Goal: Transaction & Acquisition: Purchase product/service

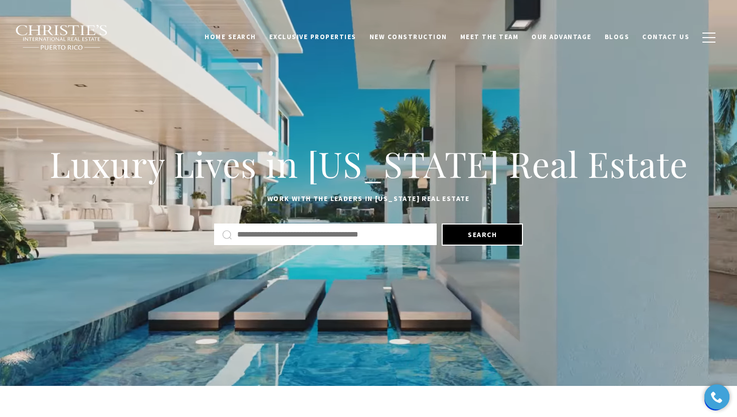
click at [425, 114] on div "Luxury Lives in Puerto Rico Real Estate Work with the leaders in Puerto Rico Re…" at bounding box center [368, 193] width 737 height 216
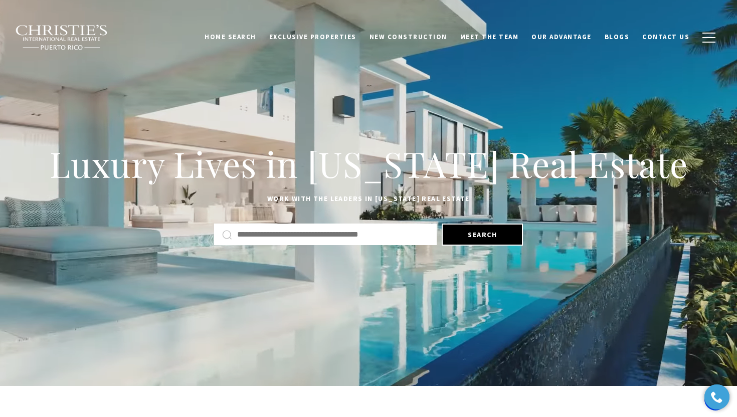
click at [267, 235] on input "Search by Address, City, or Neighborhood" at bounding box center [333, 234] width 192 height 13
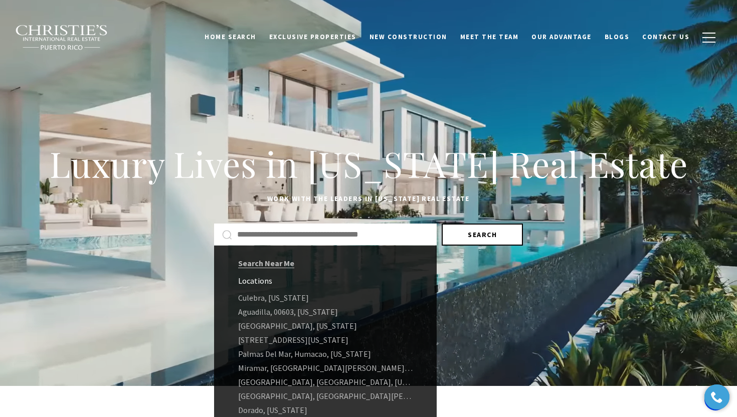
click at [500, 234] on button "Search" at bounding box center [482, 235] width 81 height 22
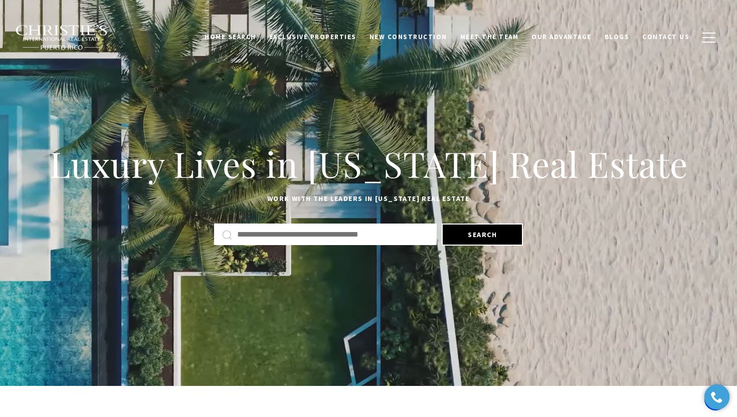
click at [378, 240] on input "Search by Address, City, or Neighborhood" at bounding box center [333, 234] width 192 height 13
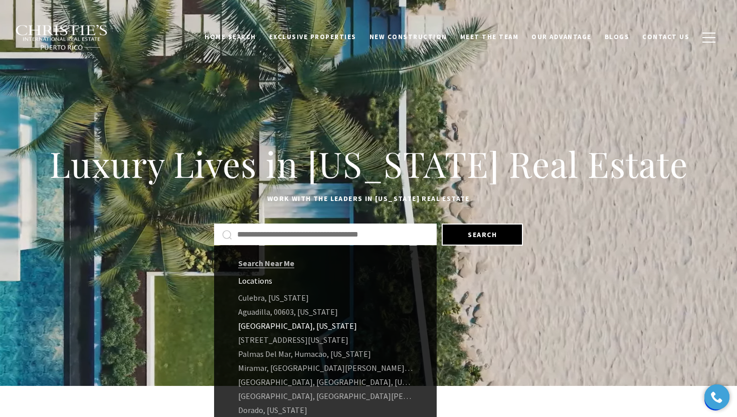
scroll to position [68, 0]
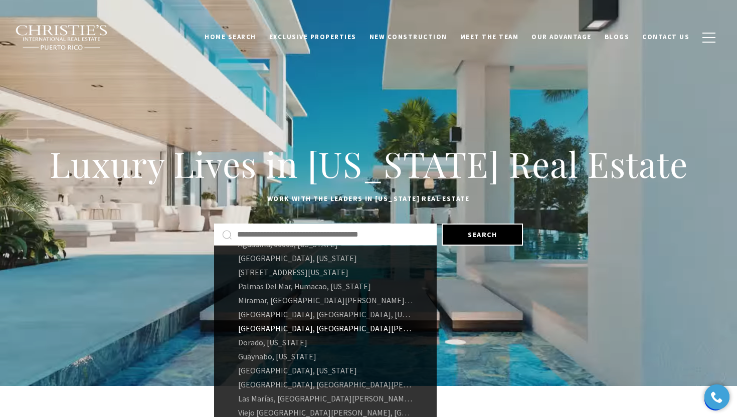
click at [274, 330] on link "Santurce, San Juan, Puerto Rico" at bounding box center [325, 329] width 223 height 14
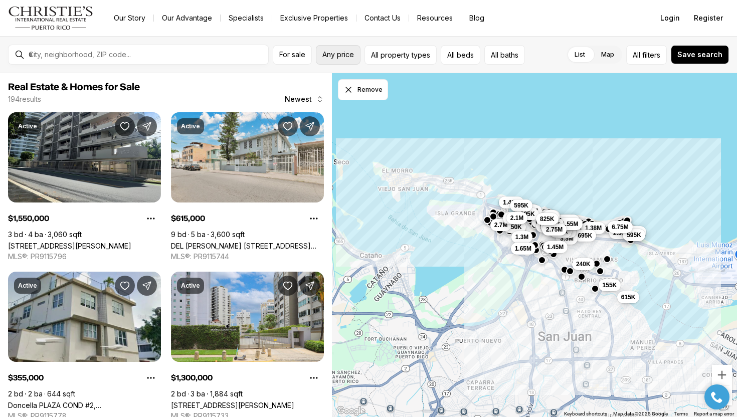
click at [329, 56] on span "Any price" at bounding box center [339, 55] width 32 height 8
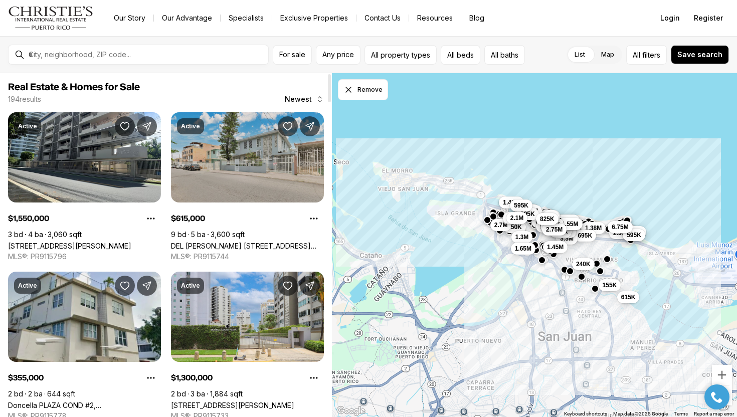
click at [245, 242] on link "DEL VALLE ST. 413 MAGDALENA, SANTURCE PR, 00915" at bounding box center [247, 246] width 153 height 9
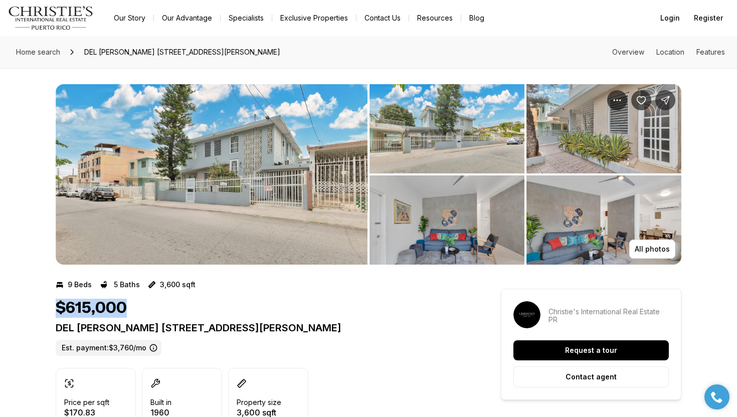
drag, startPoint x: 128, startPoint y: 305, endPoint x: 34, endPoint y: 304, distance: 94.3
click at [163, 311] on div "$615,000" at bounding box center [260, 308] width 409 height 19
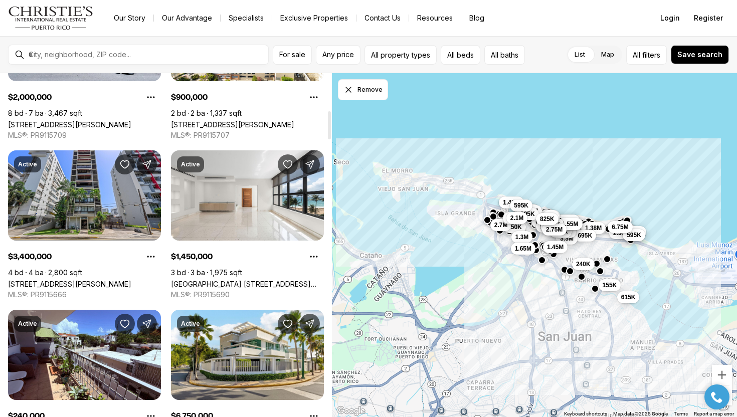
scroll to position [456, 0]
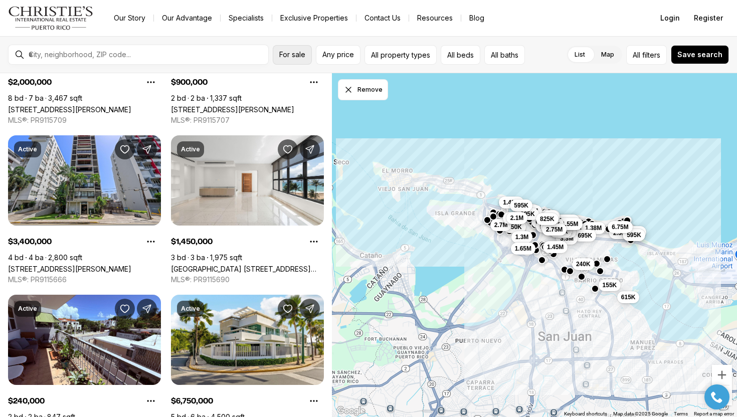
click at [299, 55] on span "For sale" at bounding box center [292, 55] width 26 height 8
click at [333, 53] on span "Any price" at bounding box center [339, 55] width 32 height 8
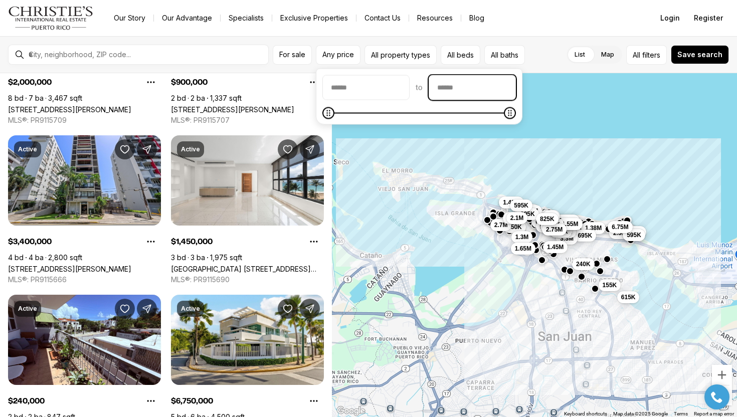
click at [455, 87] on input "priceMax" at bounding box center [472, 88] width 86 height 24
type input "********"
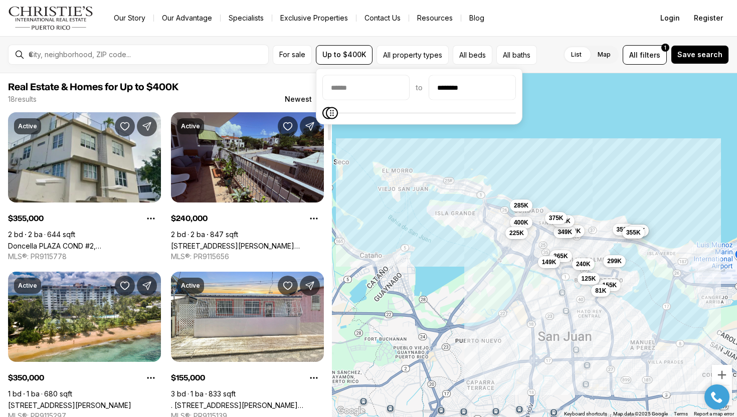
click at [258, 242] on link "463 SAGRADO CORAZON #302-A, SAN JUAN PR, 00915" at bounding box center [247, 246] width 153 height 9
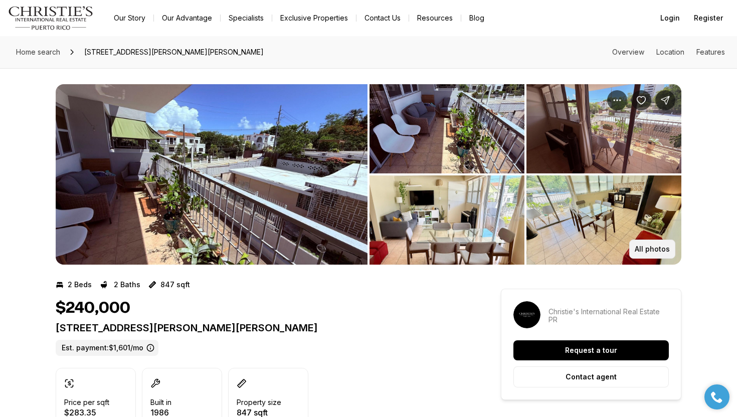
click at [650, 240] on button "All photos" at bounding box center [653, 249] width 46 height 19
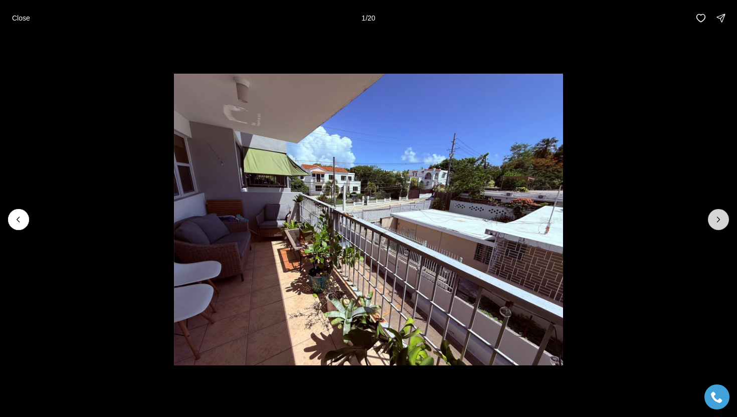
click at [722, 222] on icon "Next slide" at bounding box center [719, 220] width 10 height 10
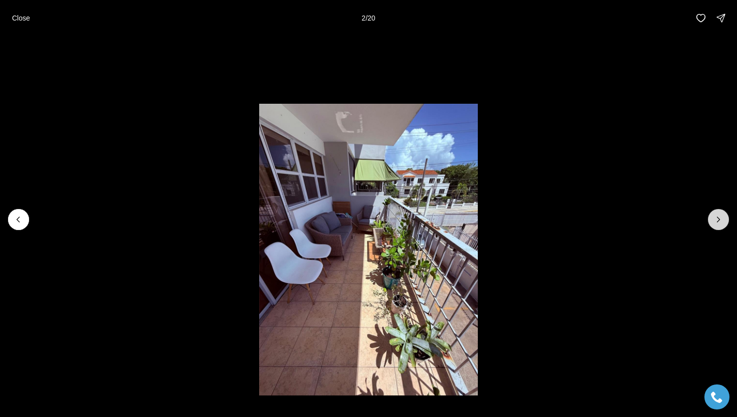
click at [722, 222] on icon "Next slide" at bounding box center [719, 220] width 10 height 10
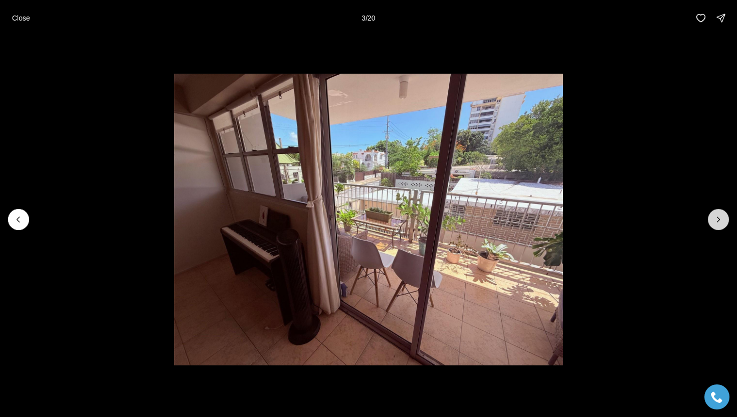
click at [722, 222] on icon "Next slide" at bounding box center [719, 220] width 10 height 10
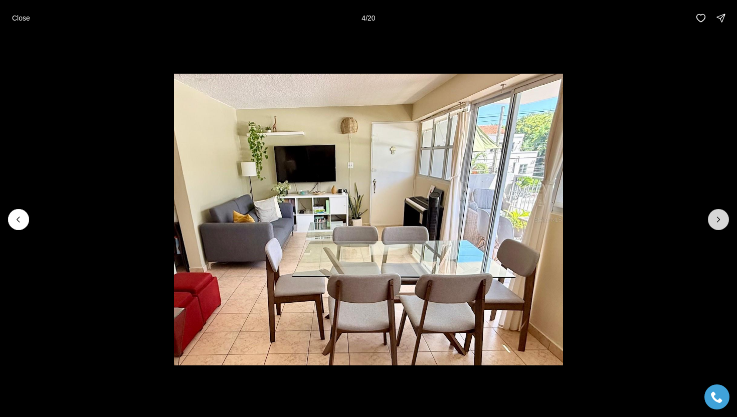
click at [722, 222] on icon "Next slide" at bounding box center [719, 220] width 10 height 10
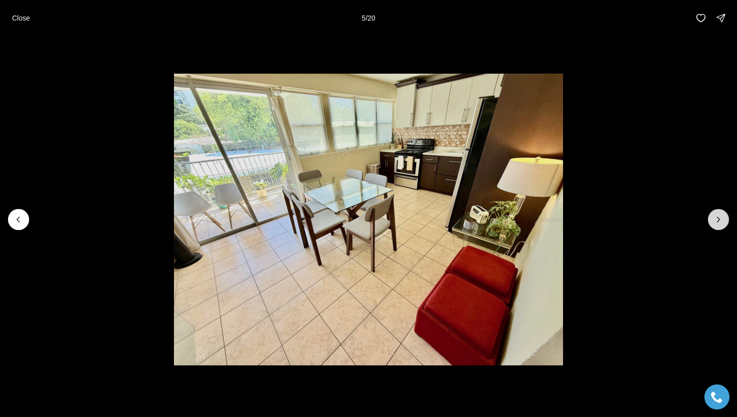
click at [722, 222] on icon "Next slide" at bounding box center [719, 220] width 10 height 10
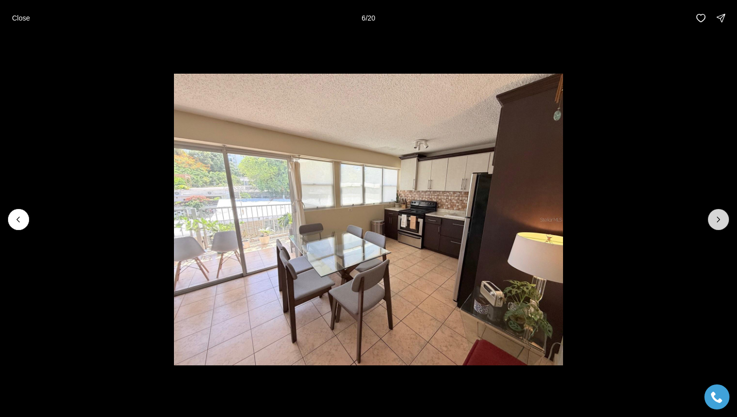
click at [722, 222] on icon "Next slide" at bounding box center [719, 220] width 10 height 10
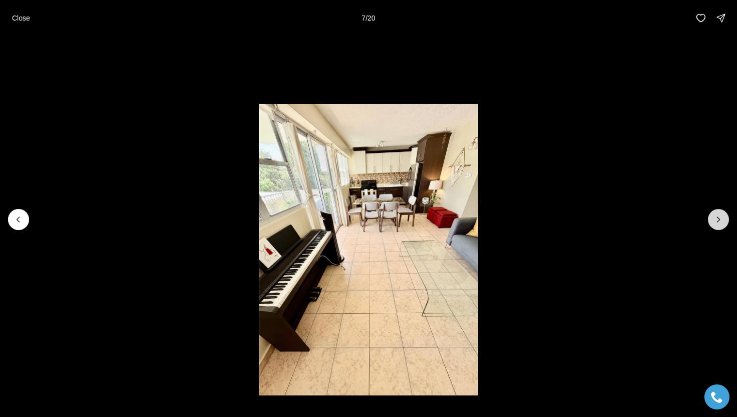
click at [722, 222] on icon "Next slide" at bounding box center [719, 220] width 10 height 10
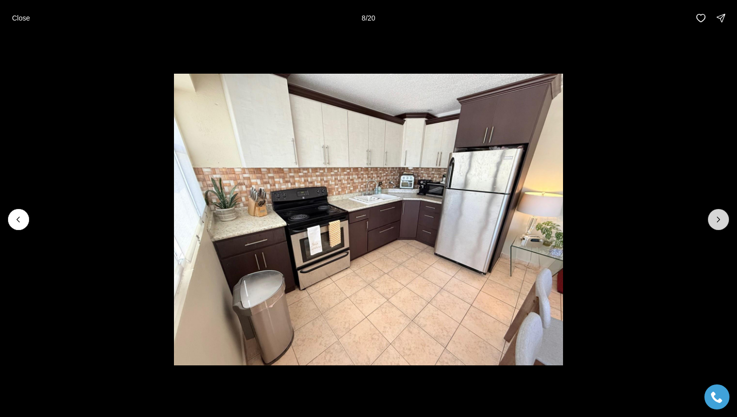
click at [722, 222] on icon "Next slide" at bounding box center [719, 220] width 10 height 10
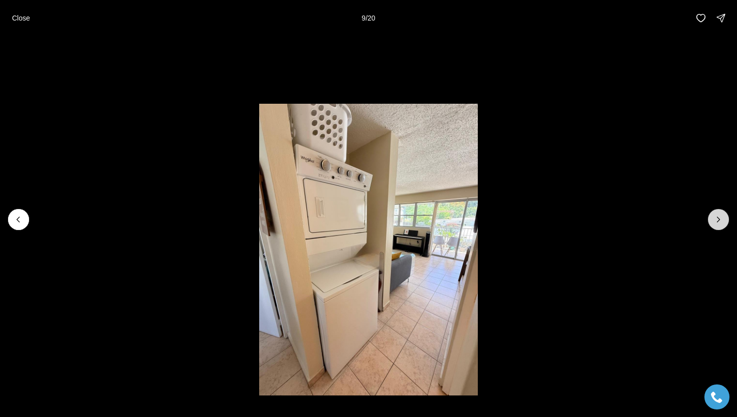
click at [722, 222] on icon "Next slide" at bounding box center [719, 220] width 10 height 10
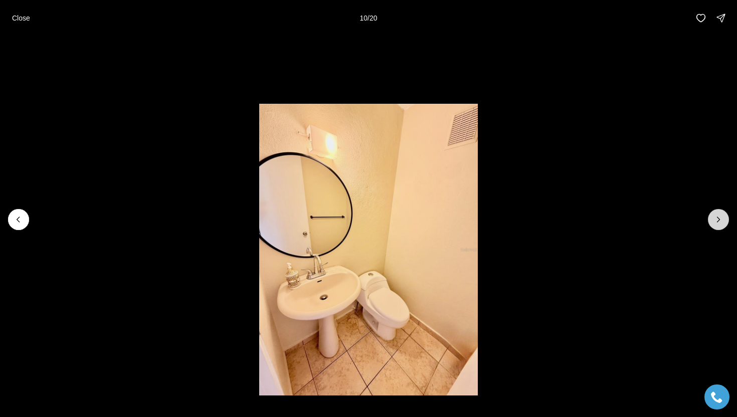
click at [722, 222] on icon "Next slide" at bounding box center [719, 220] width 10 height 10
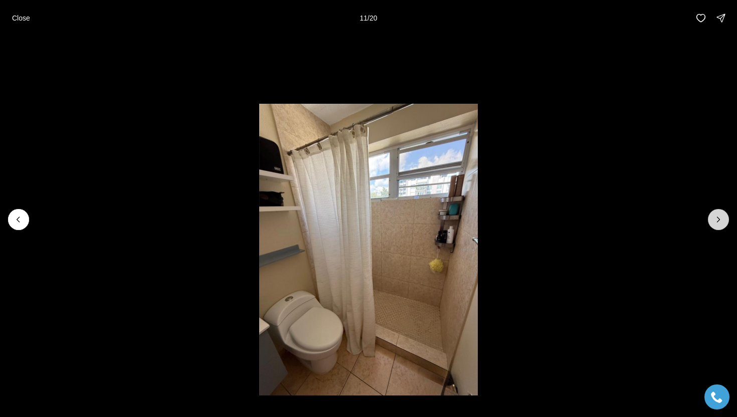
click at [722, 222] on icon "Next slide" at bounding box center [719, 220] width 10 height 10
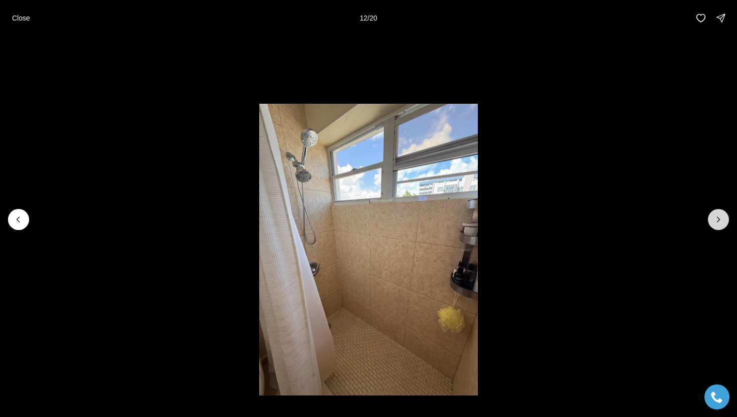
click at [722, 222] on icon "Next slide" at bounding box center [719, 220] width 10 height 10
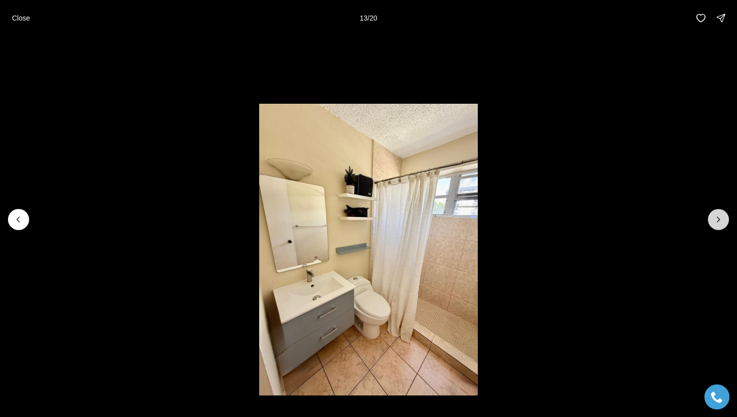
click at [722, 222] on icon "Next slide" at bounding box center [719, 220] width 10 height 10
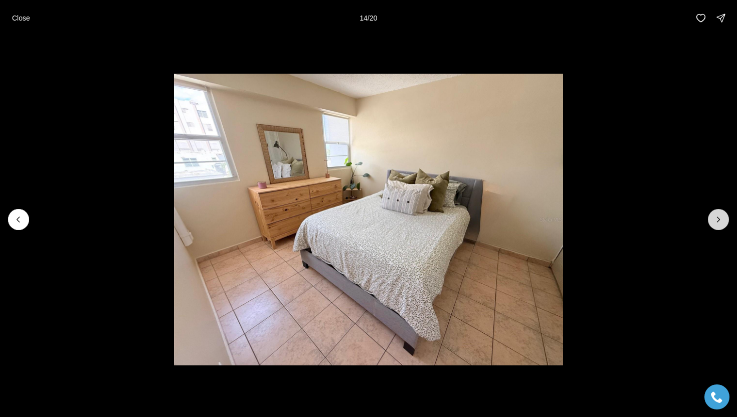
click at [722, 222] on icon "Next slide" at bounding box center [719, 220] width 10 height 10
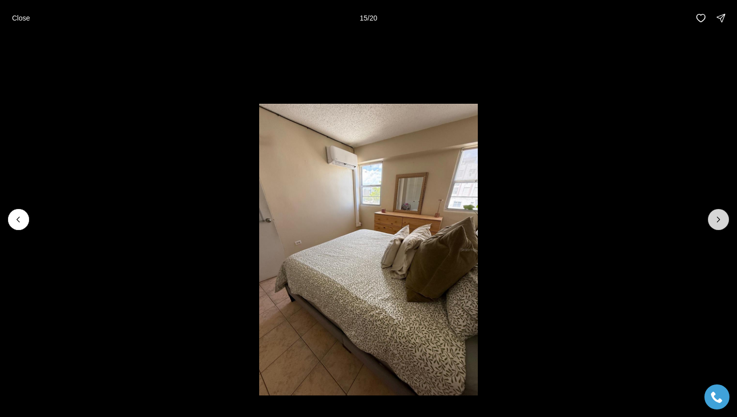
click at [722, 222] on icon "Next slide" at bounding box center [719, 220] width 10 height 10
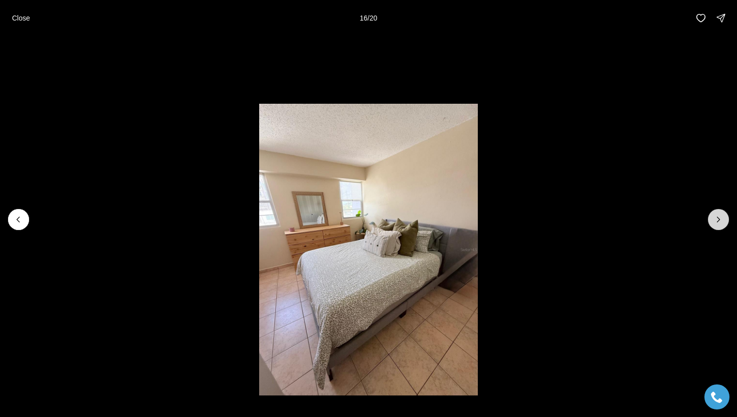
click at [722, 222] on icon "Next slide" at bounding box center [719, 220] width 10 height 10
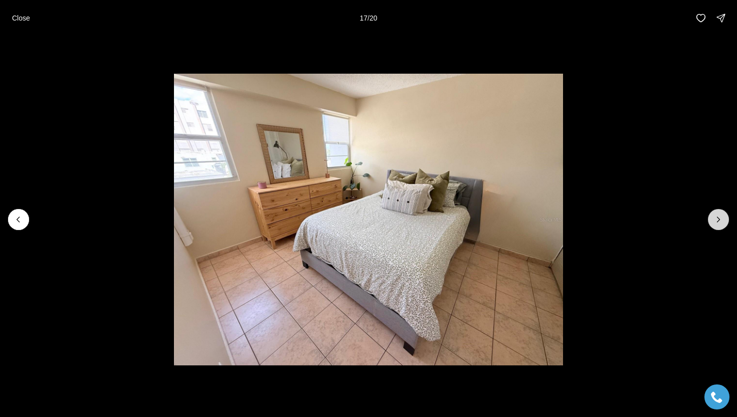
click at [722, 222] on icon "Next slide" at bounding box center [719, 220] width 10 height 10
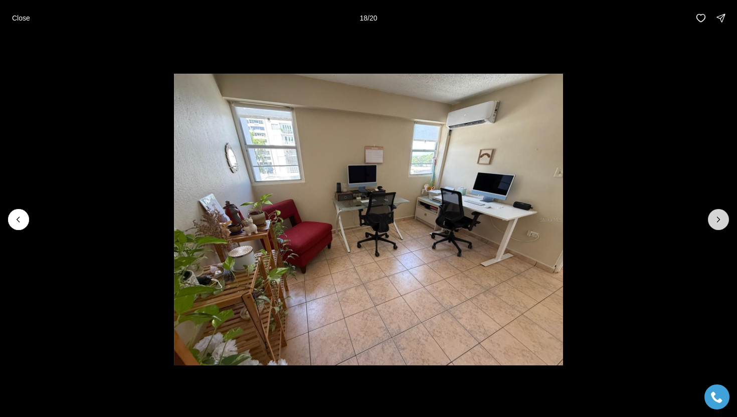
click at [722, 222] on icon "Next slide" at bounding box center [719, 220] width 10 height 10
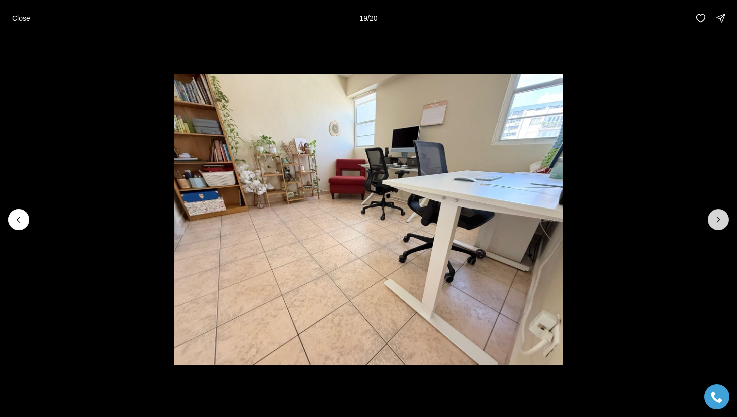
click at [722, 222] on icon "Next slide" at bounding box center [719, 220] width 10 height 10
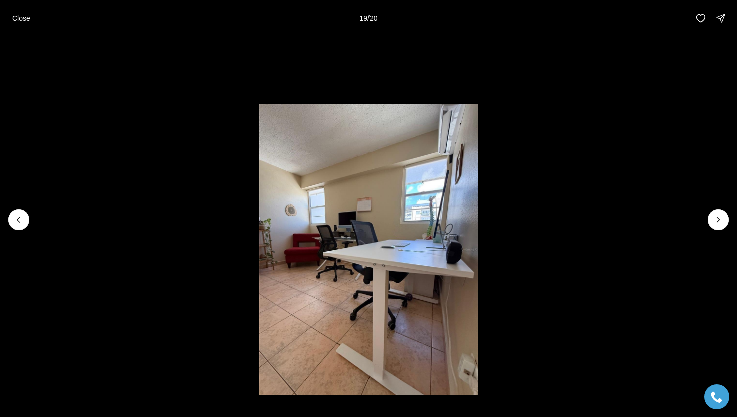
click at [722, 222] on div at bounding box center [718, 219] width 21 height 21
click at [23, 17] on p "Close" at bounding box center [21, 18] width 18 height 8
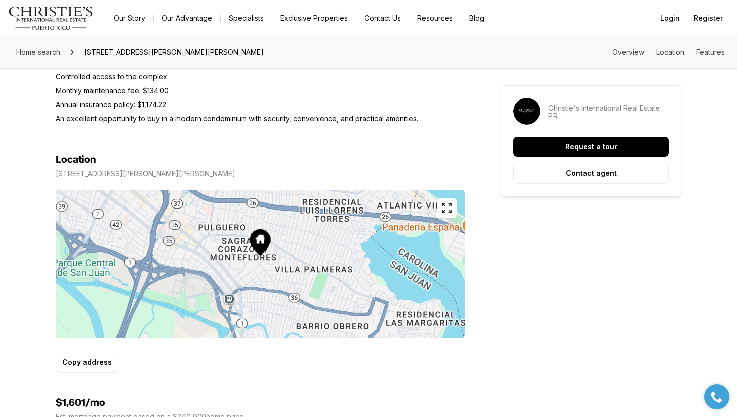
scroll to position [572, 0]
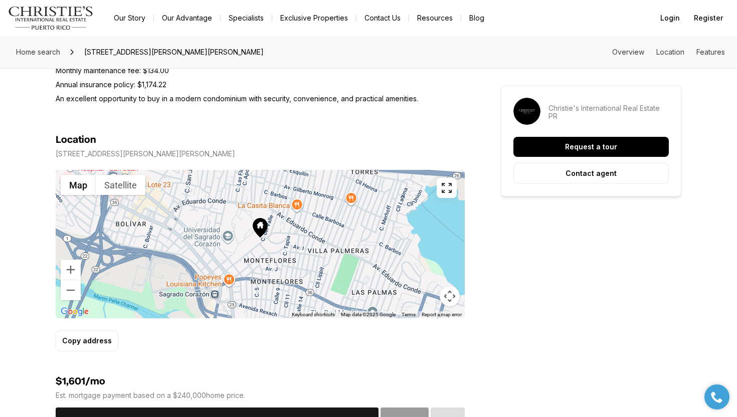
click at [261, 247] on div at bounding box center [260, 244] width 409 height 148
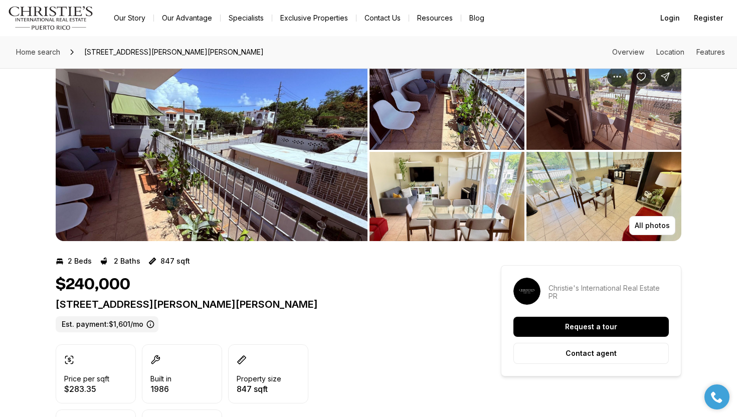
scroll to position [0, 0]
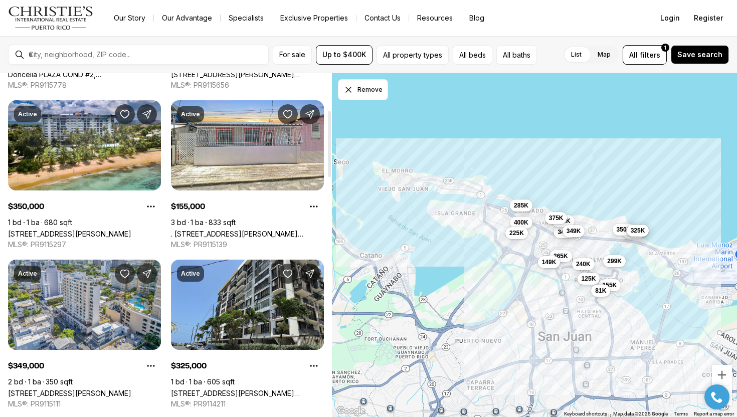
scroll to position [204, 0]
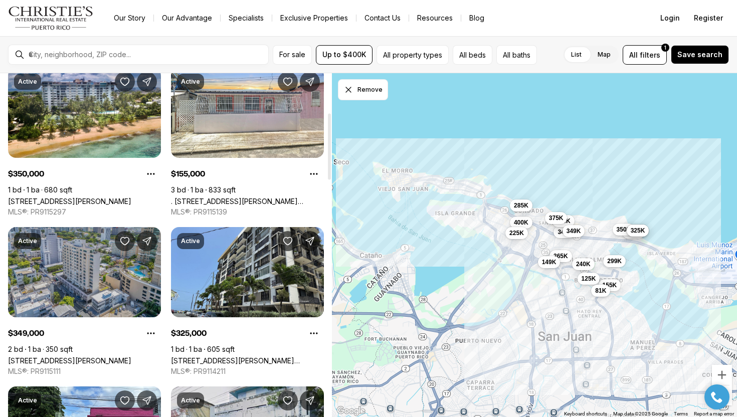
click at [71, 357] on link "[STREET_ADDRESS][PERSON_NAME]" at bounding box center [69, 361] width 123 height 9
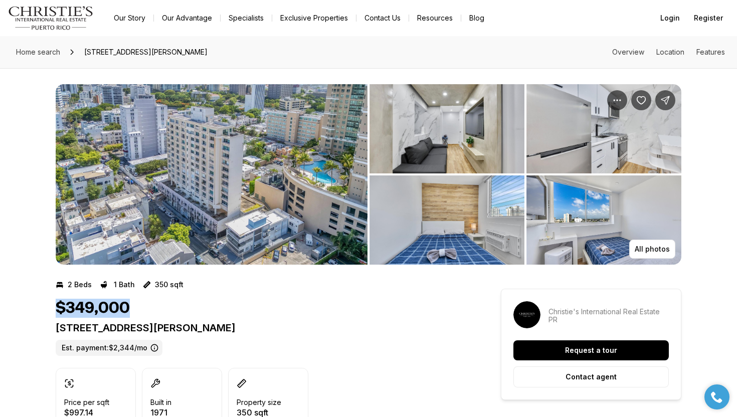
drag, startPoint x: 128, startPoint y: 309, endPoint x: 54, endPoint y: 309, distance: 73.7
click at [217, 187] on img "View image gallery" at bounding box center [212, 174] width 312 height 181
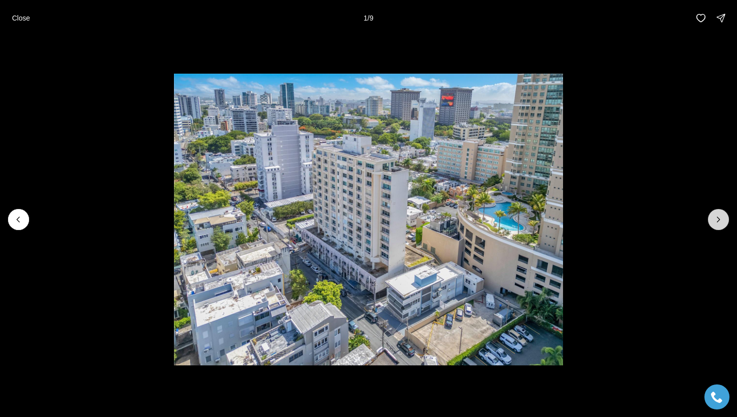
click at [723, 226] on button "Next slide" at bounding box center [718, 219] width 21 height 21
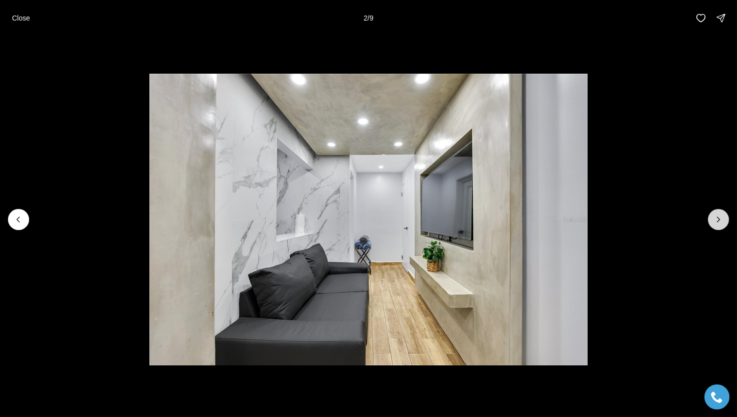
click at [723, 226] on button "Next slide" at bounding box center [718, 219] width 21 height 21
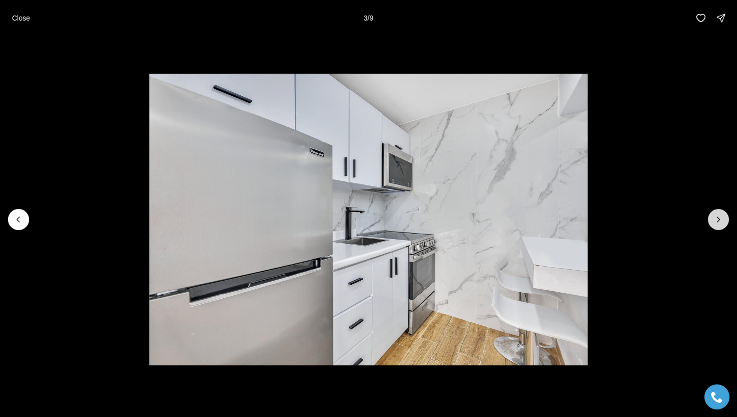
click at [723, 226] on button "Next slide" at bounding box center [718, 219] width 21 height 21
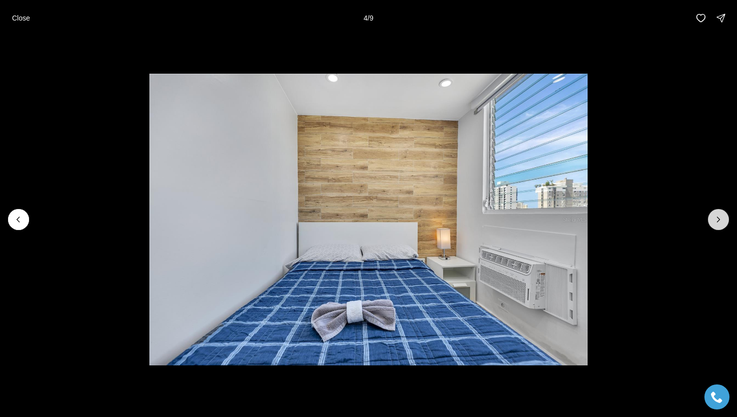
click at [723, 226] on button "Next slide" at bounding box center [718, 219] width 21 height 21
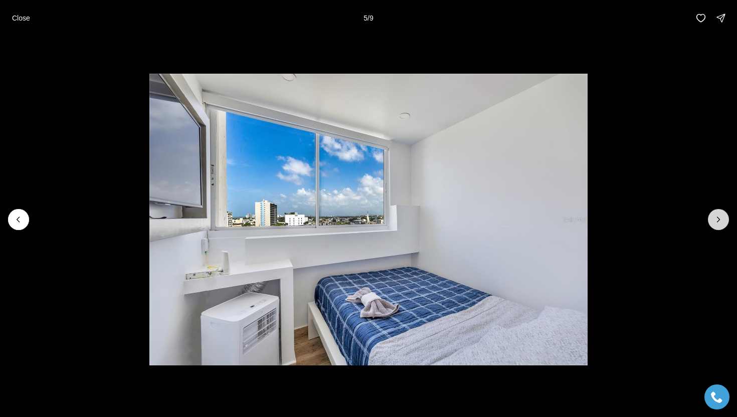
click at [723, 226] on button "Next slide" at bounding box center [718, 219] width 21 height 21
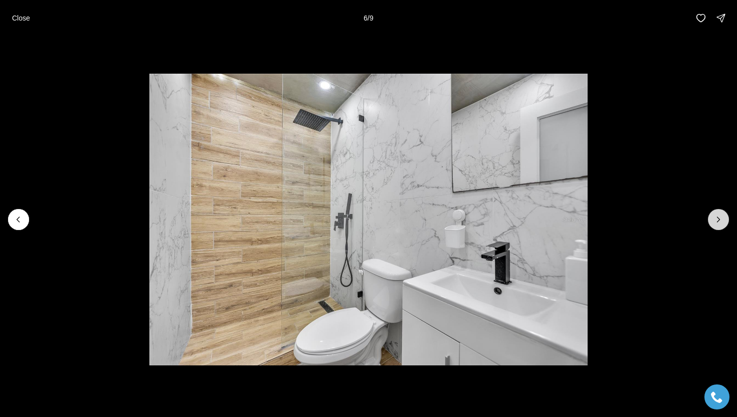
click at [723, 226] on button "Next slide" at bounding box center [718, 219] width 21 height 21
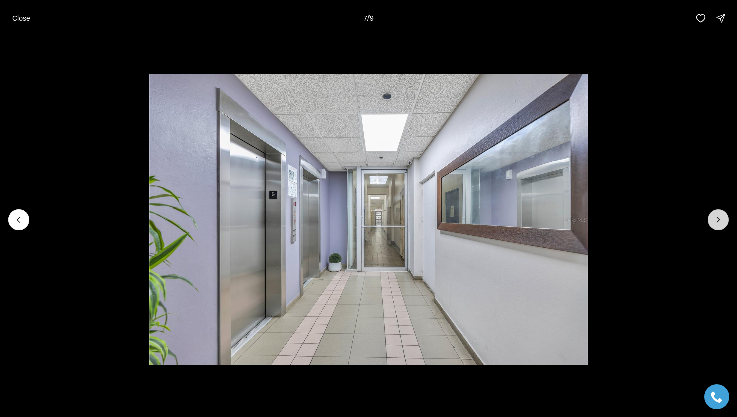
click at [723, 226] on button "Next slide" at bounding box center [718, 219] width 21 height 21
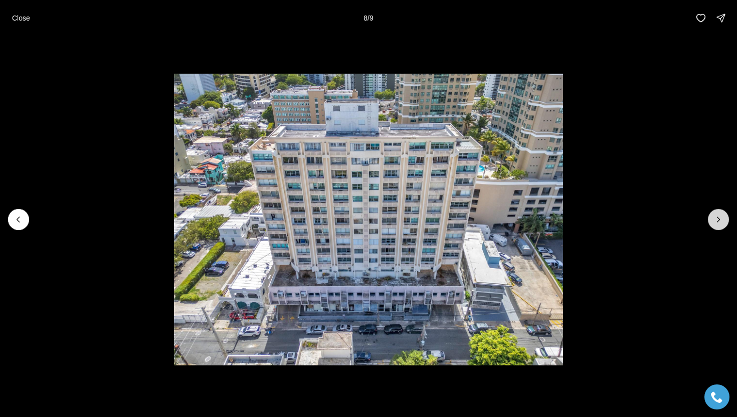
click at [723, 226] on button "Next slide" at bounding box center [718, 219] width 21 height 21
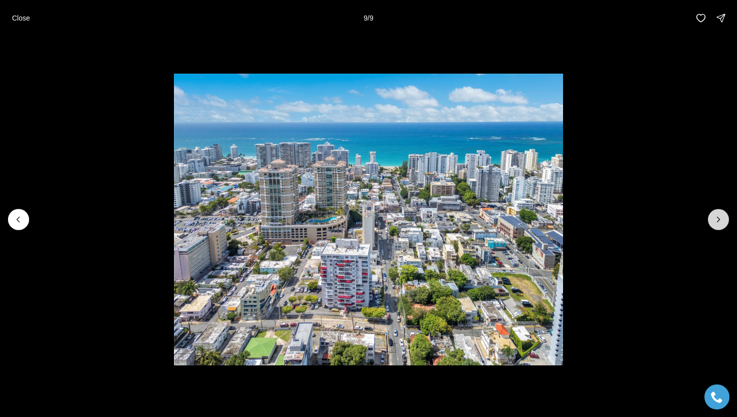
click at [723, 226] on div at bounding box center [718, 219] width 21 height 21
click at [10, 20] on button "Close" at bounding box center [21, 18] width 30 height 20
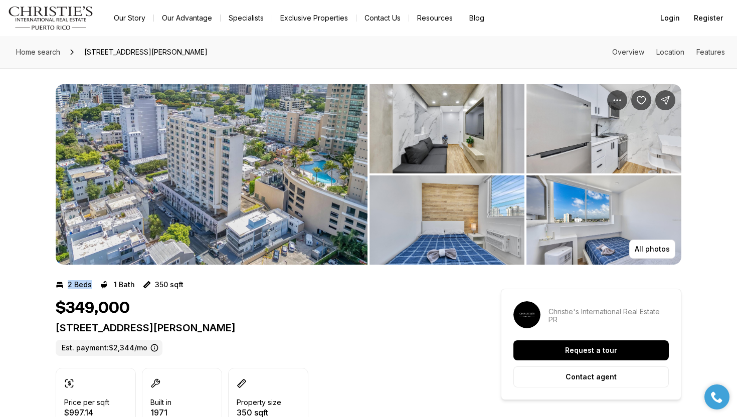
drag, startPoint x: 89, startPoint y: 285, endPoint x: 43, endPoint y: 281, distance: 46.4
drag, startPoint x: 191, startPoint y: 285, endPoint x: 128, endPoint y: 285, distance: 62.2
click at [128, 285] on div "2 Beds 1 Bath 350 sqft" at bounding box center [260, 285] width 409 height 16
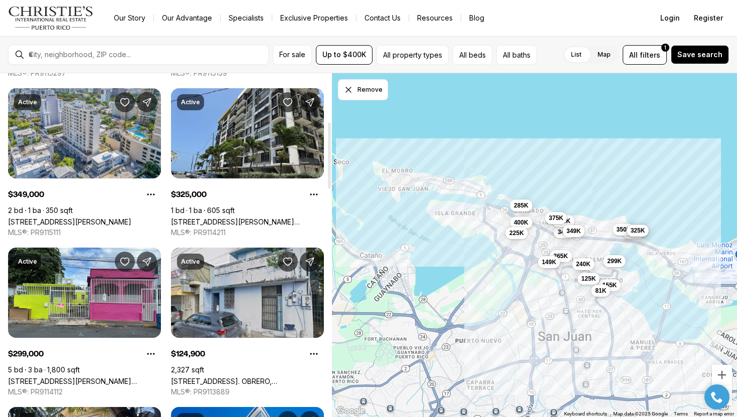
scroll to position [345, 0]
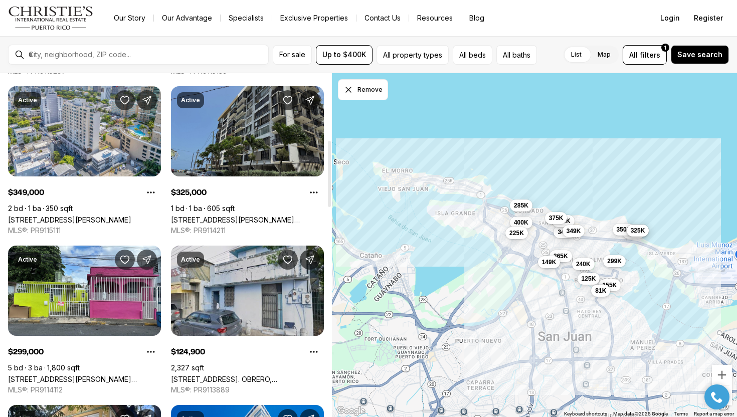
click at [234, 216] on link "[STREET_ADDRESS][PERSON_NAME][PERSON_NAME]" at bounding box center [247, 220] width 153 height 9
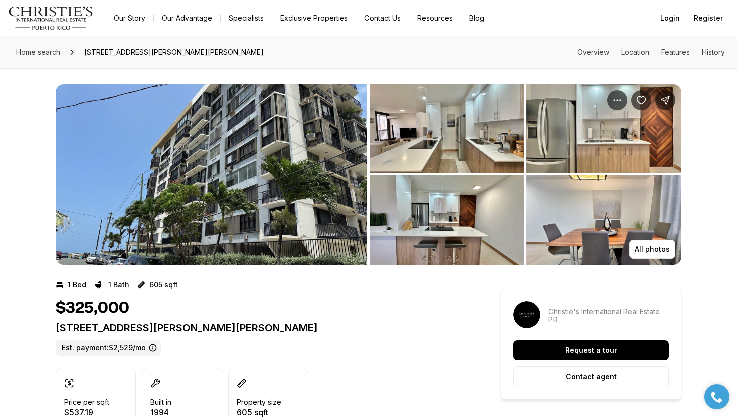
click at [273, 153] on img "View image gallery" at bounding box center [212, 174] width 312 height 181
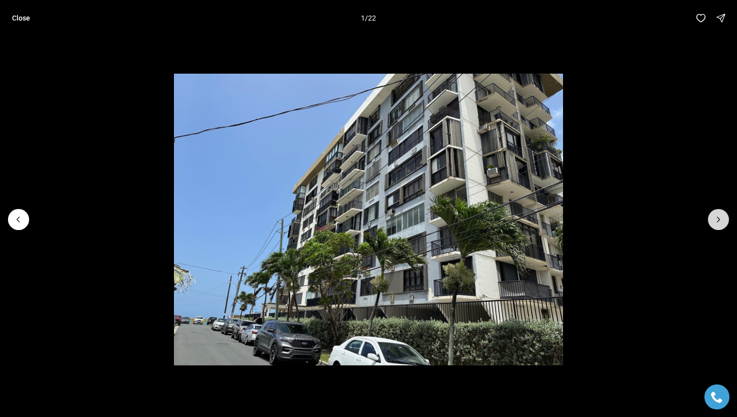
click at [718, 226] on button "Next slide" at bounding box center [718, 219] width 21 height 21
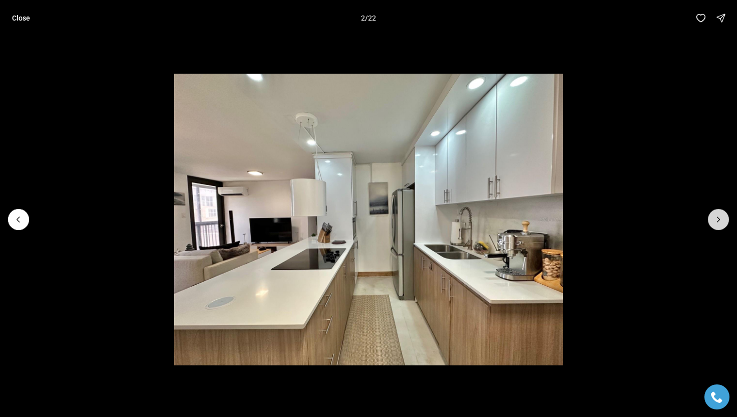
click at [718, 226] on button "Next slide" at bounding box center [718, 219] width 21 height 21
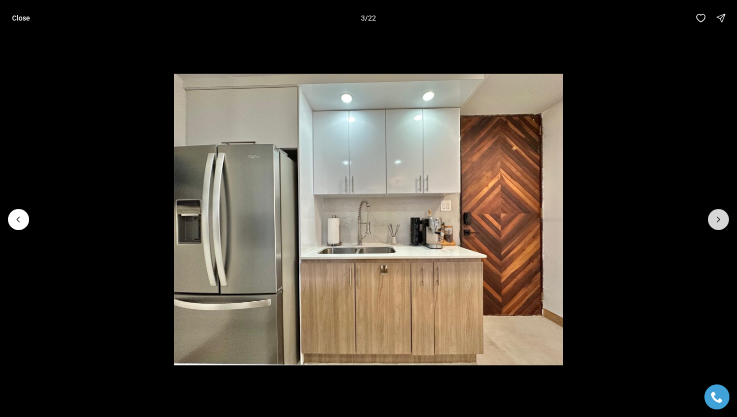
click at [718, 226] on button "Next slide" at bounding box center [718, 219] width 21 height 21
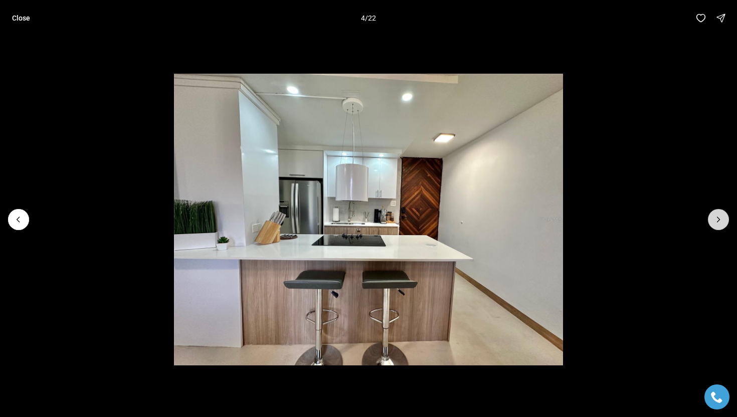
click at [718, 226] on button "Next slide" at bounding box center [718, 219] width 21 height 21
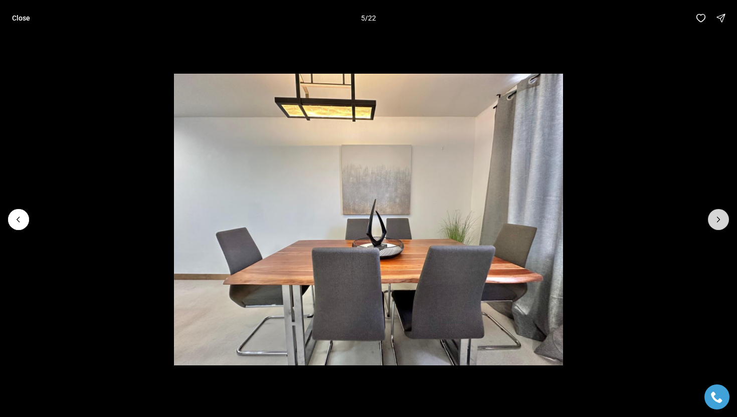
click at [718, 226] on button "Next slide" at bounding box center [718, 219] width 21 height 21
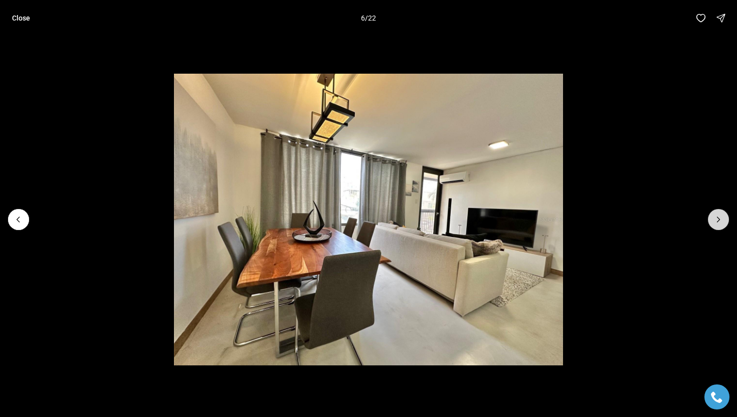
click at [718, 226] on button "Next slide" at bounding box center [718, 219] width 21 height 21
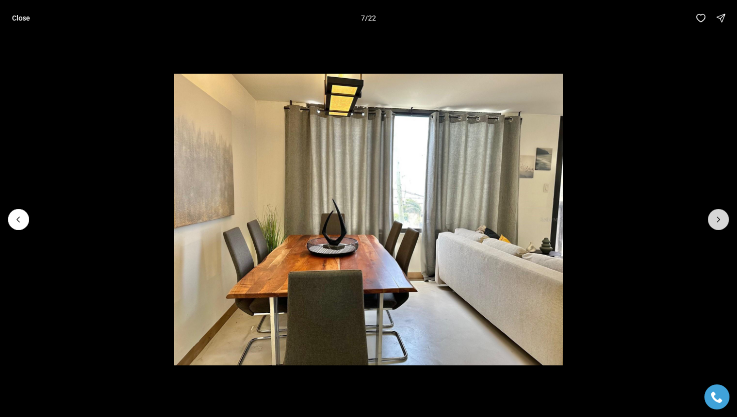
click at [718, 226] on button "Next slide" at bounding box center [718, 219] width 21 height 21
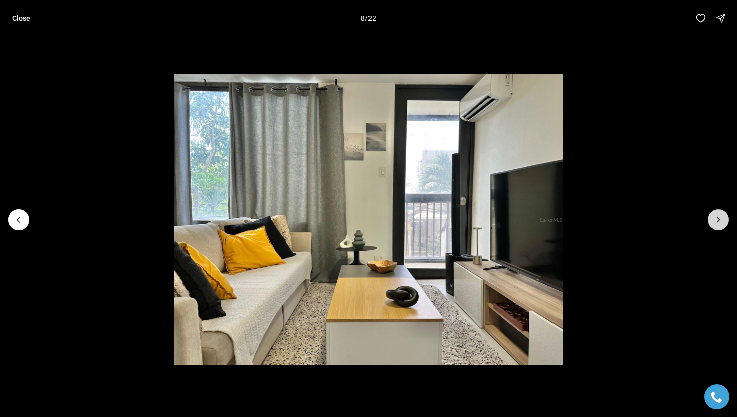
click at [718, 226] on button "Next slide" at bounding box center [718, 219] width 21 height 21
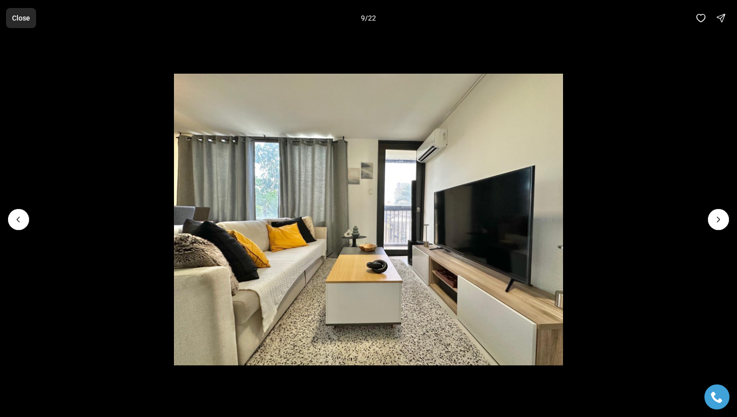
click at [11, 17] on button "Close" at bounding box center [21, 18] width 30 height 20
